Goal: Information Seeking & Learning: Learn about a topic

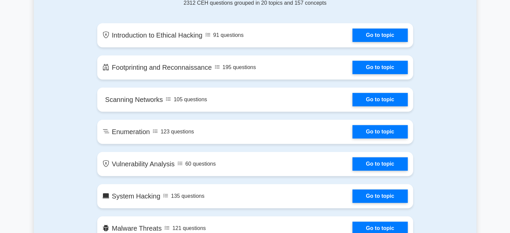
scroll to position [375, 0]
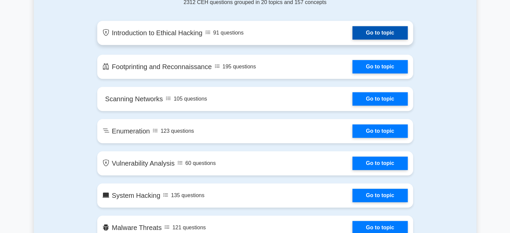
click at [390, 35] on link "Go to topic" at bounding box center [379, 32] width 55 height 13
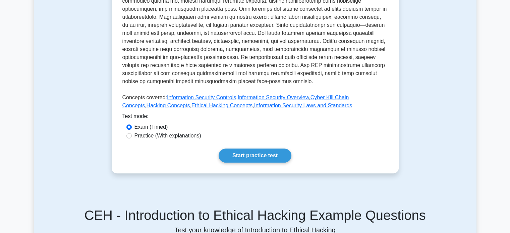
scroll to position [241, 0]
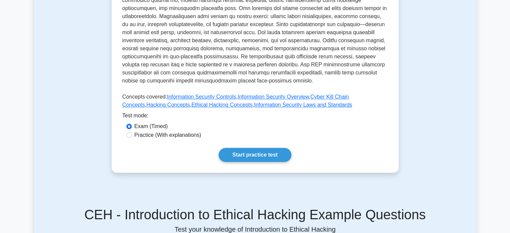
click at [187, 131] on label "Practice (With explanations)" at bounding box center [167, 135] width 67 height 8
click at [132, 132] on input "Practice (With explanations)" at bounding box center [128, 134] width 5 height 5
radio input "true"
click at [245, 148] on link "Start practice test" at bounding box center [254, 155] width 73 height 14
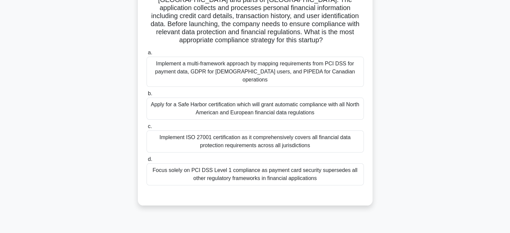
scroll to position [68, 0]
